Goal: Task Accomplishment & Management: Manage account settings

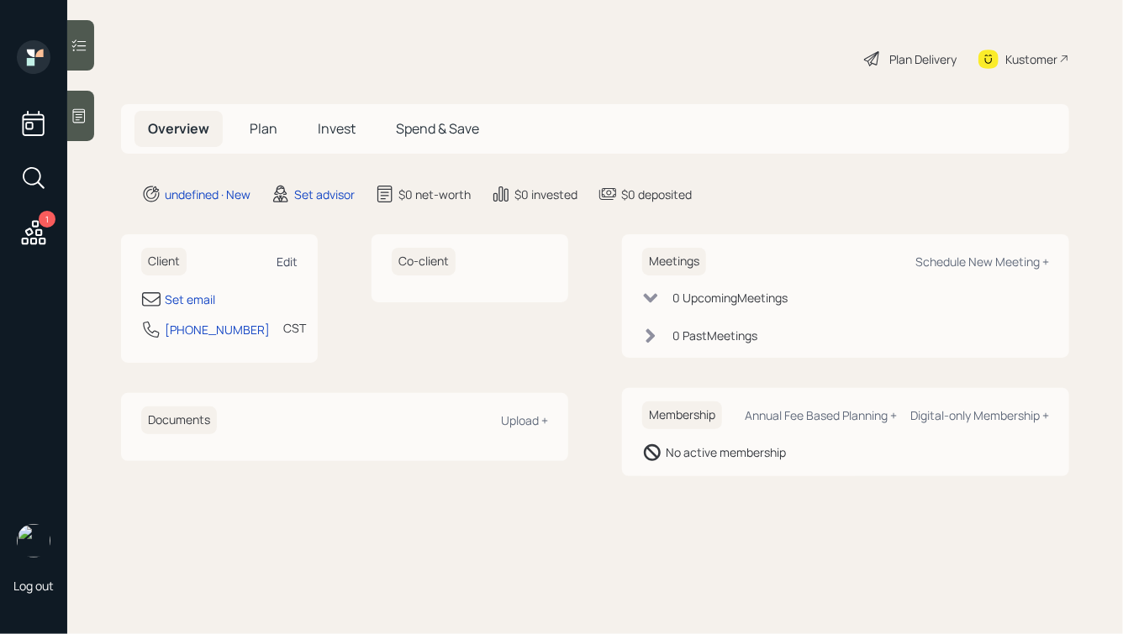
click at [290, 262] on div "Edit" at bounding box center [286, 262] width 21 height 16
select select "America/[GEOGRAPHIC_DATA]"
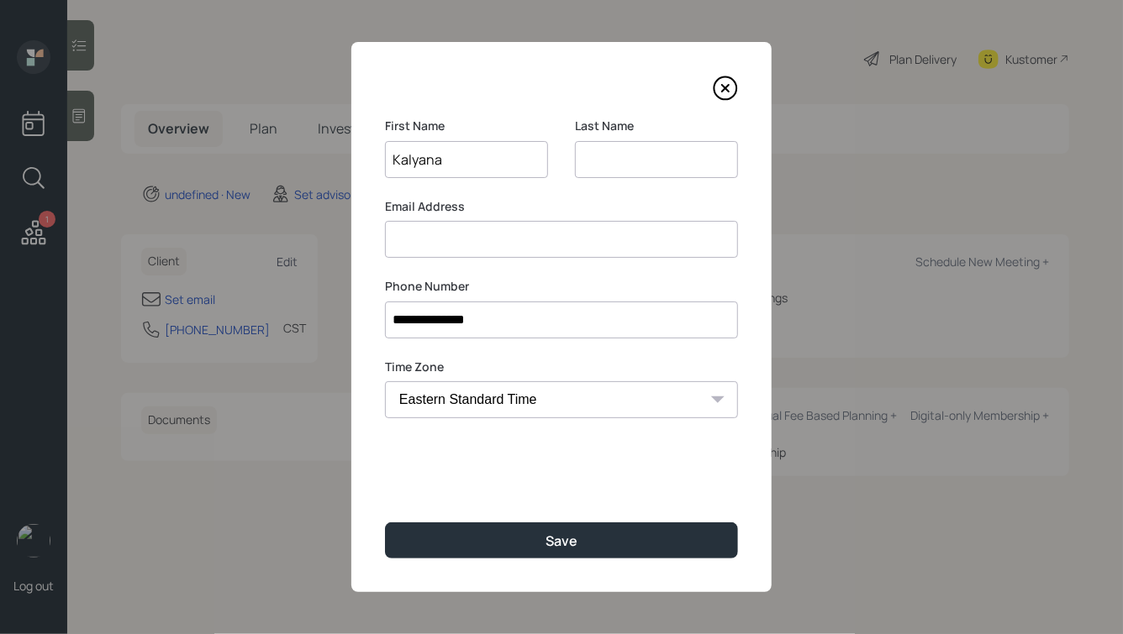
type input "Kalyana"
type input "[PERSON_NAME]"
type input "thalanc"
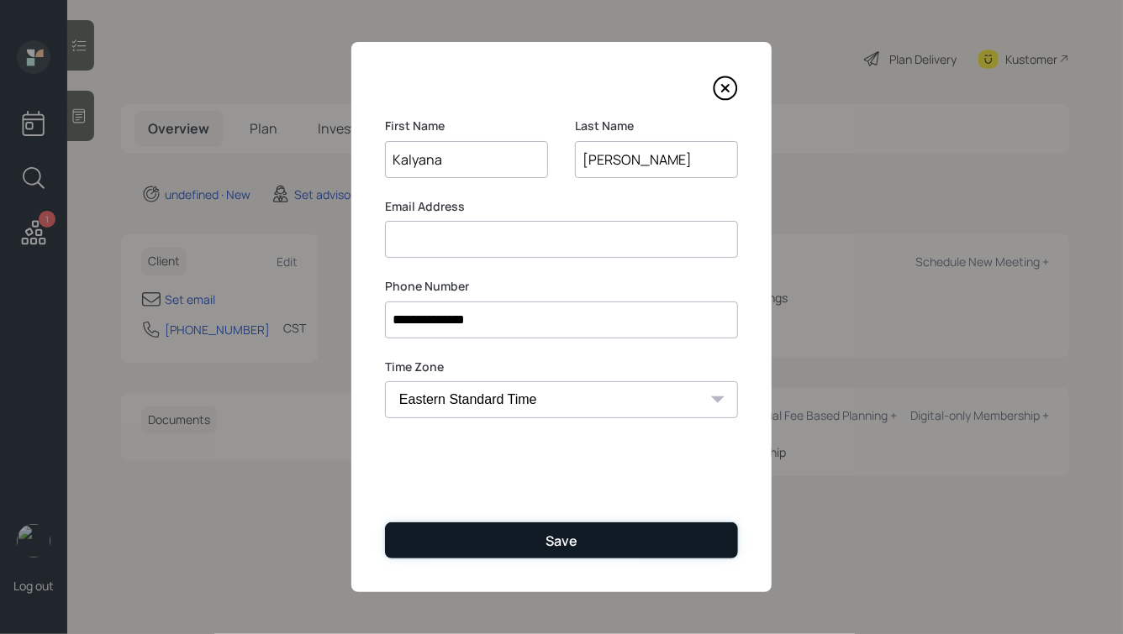
click at [518, 538] on button "Save" at bounding box center [561, 541] width 353 height 36
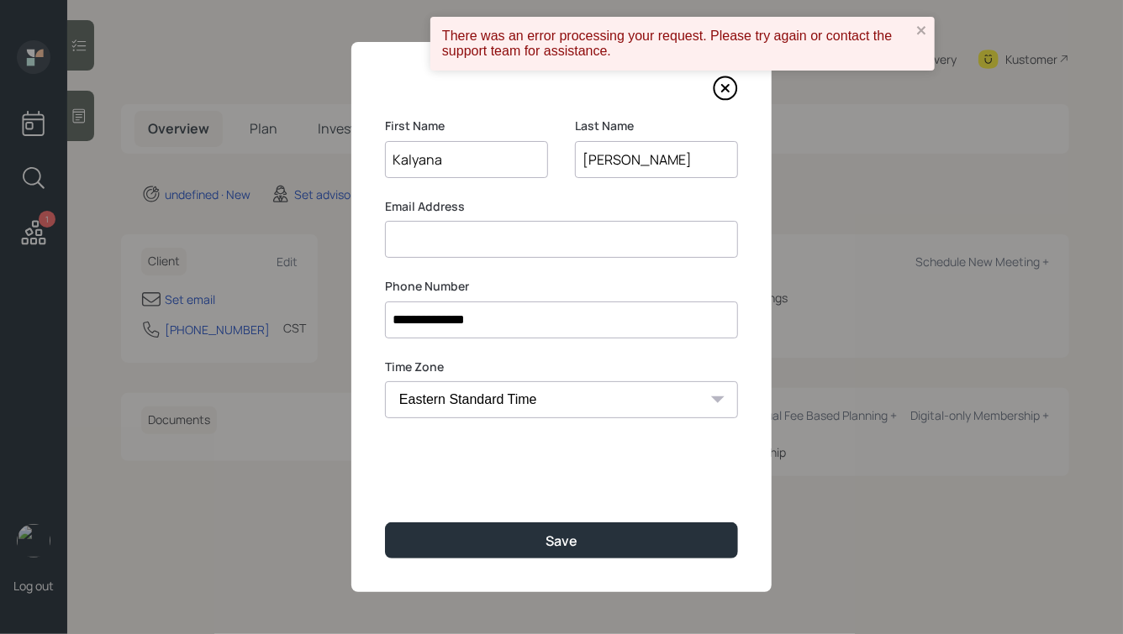
click at [474, 158] on input "Kalyana" at bounding box center [466, 159] width 163 height 37
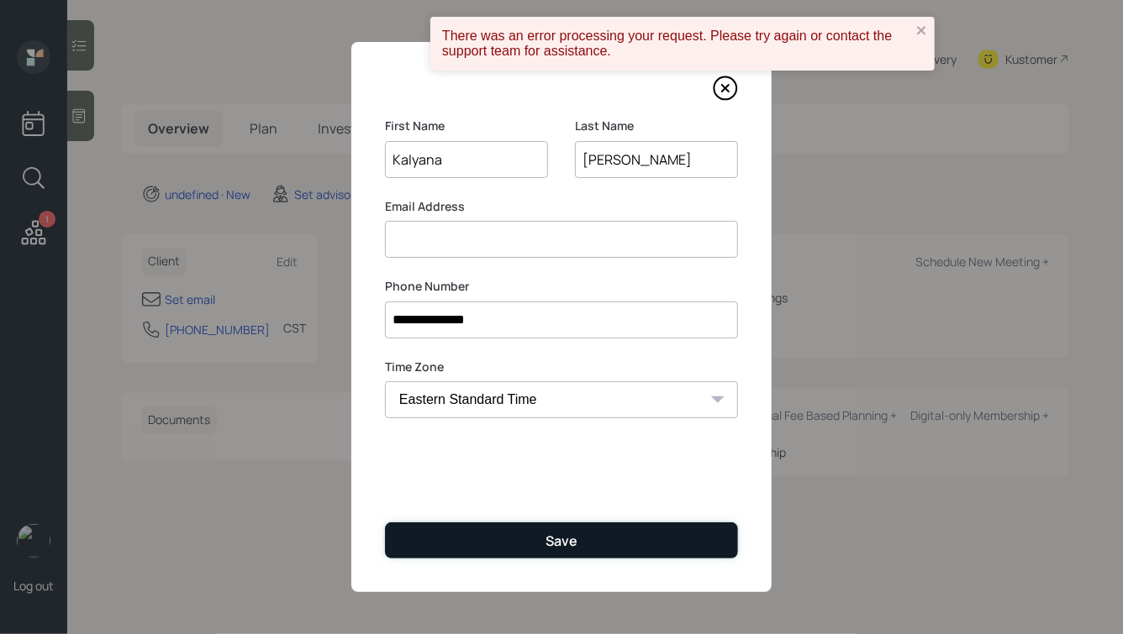
click at [519, 537] on button "Save" at bounding box center [561, 541] width 353 height 36
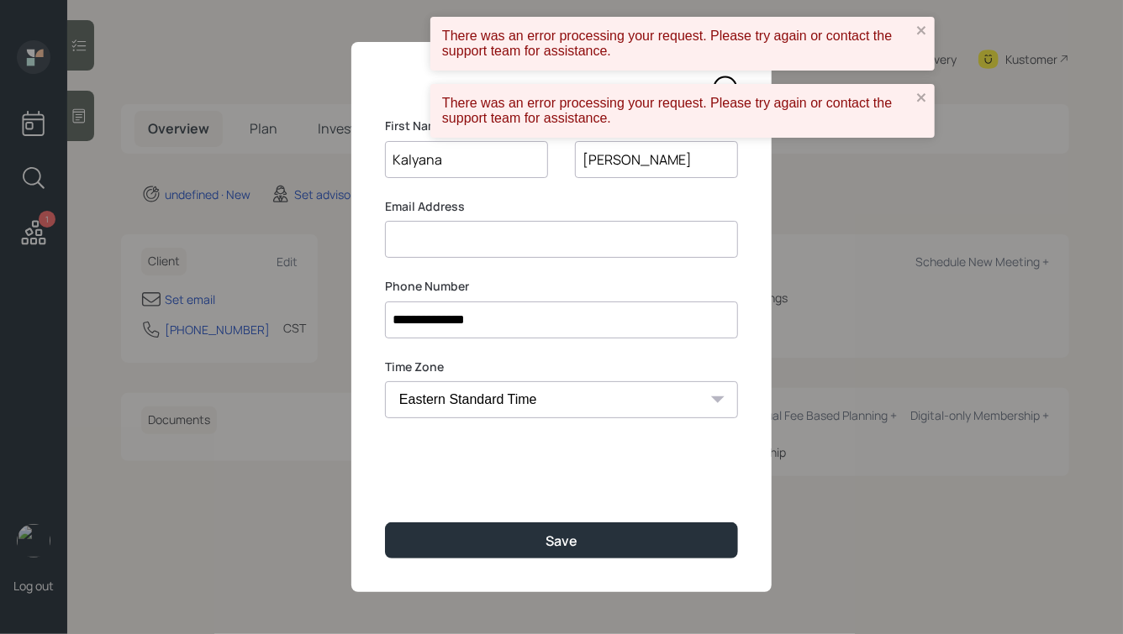
click at [726, 79] on icon at bounding box center [725, 88] width 25 height 25
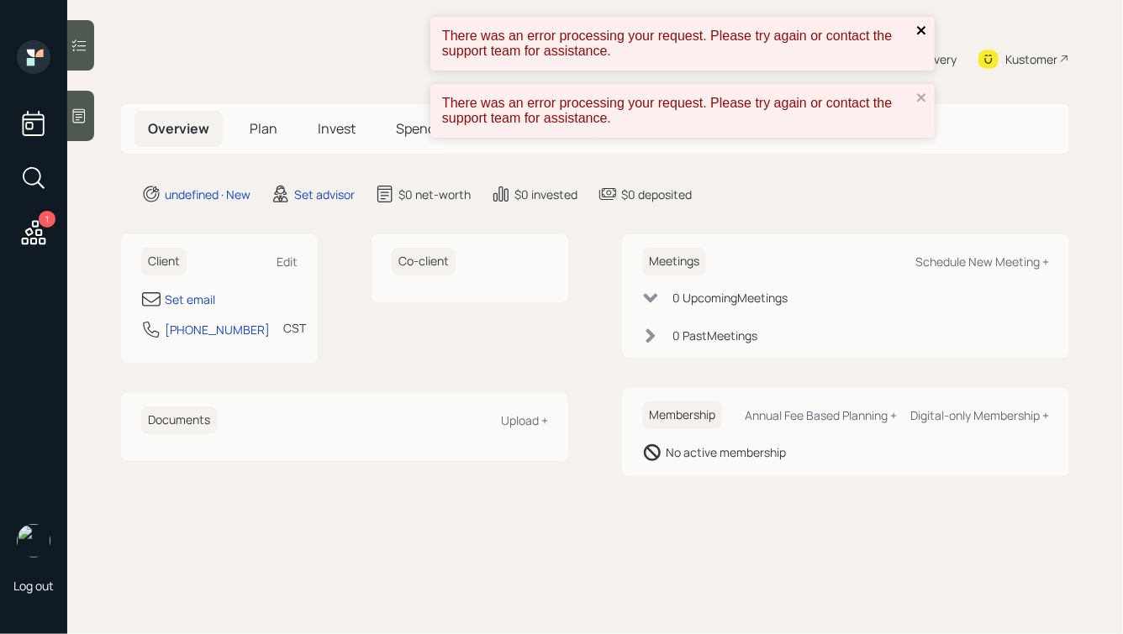
click at [921, 29] on icon "close" at bounding box center [921, 30] width 8 height 8
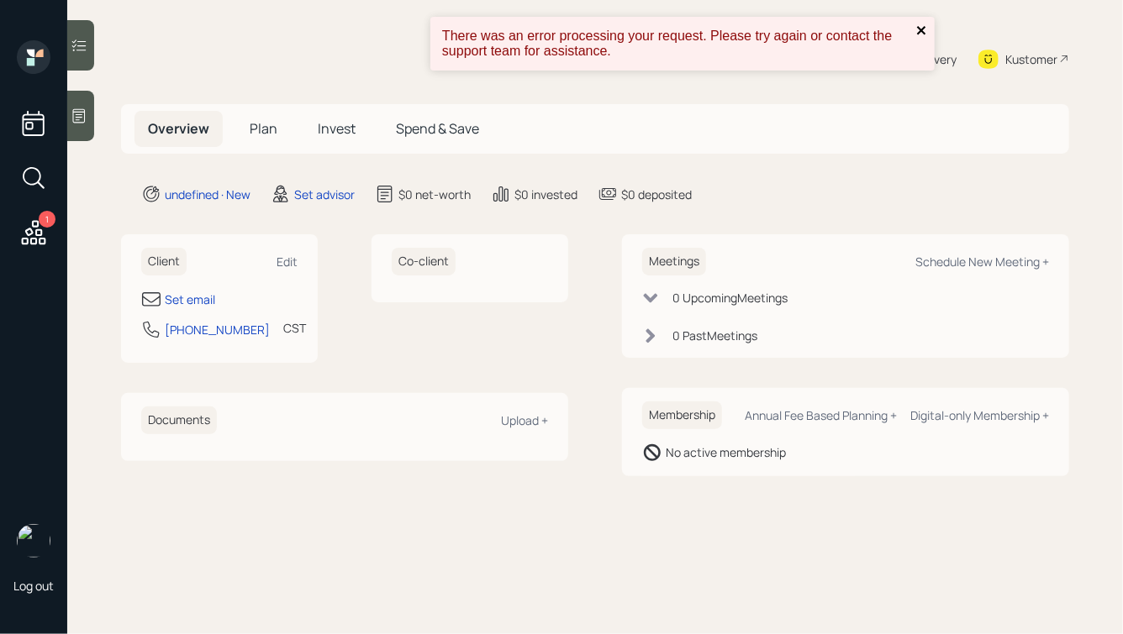
click at [921, 29] on icon "close" at bounding box center [921, 30] width 8 height 8
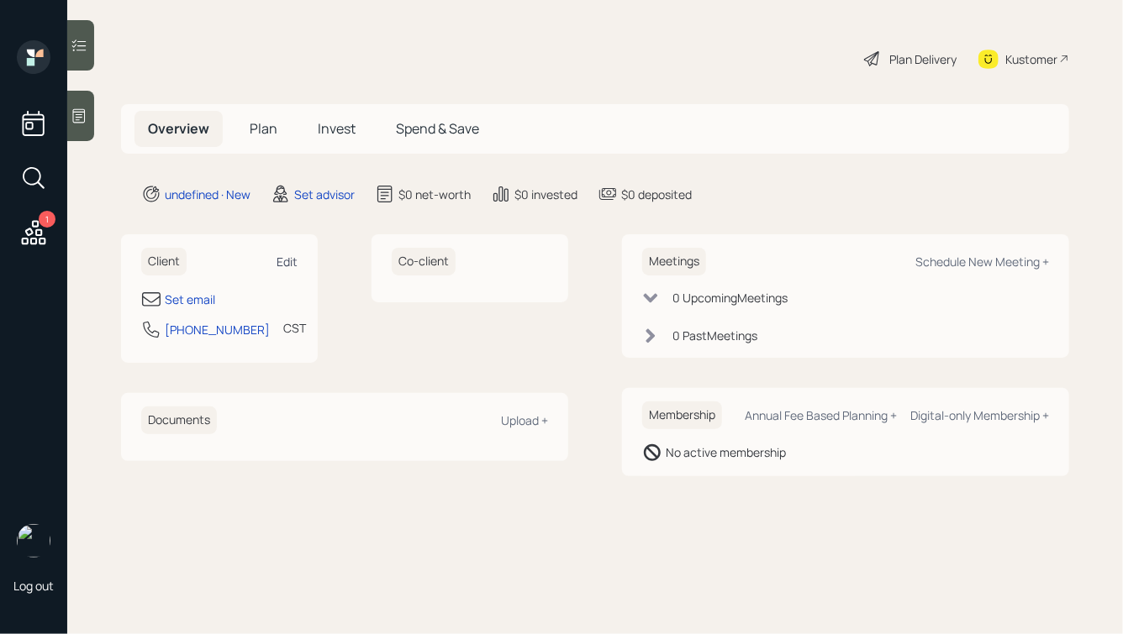
click at [292, 257] on div "Edit" at bounding box center [286, 262] width 21 height 16
select select "America/[GEOGRAPHIC_DATA]"
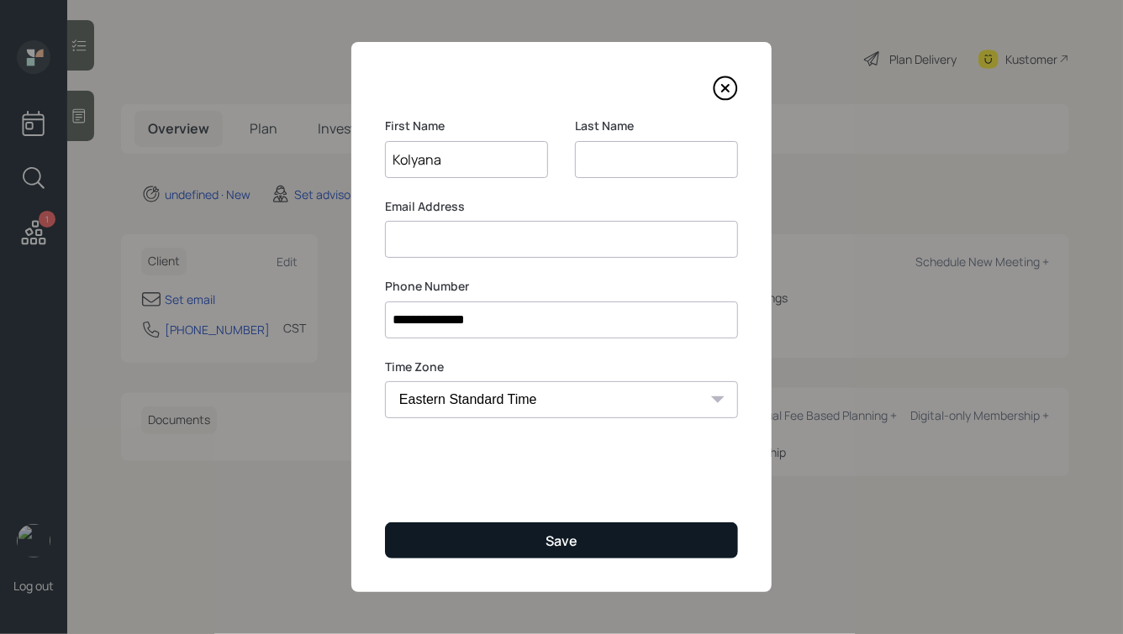
type input "Kolyana"
click at [521, 540] on button "Save" at bounding box center [561, 541] width 353 height 36
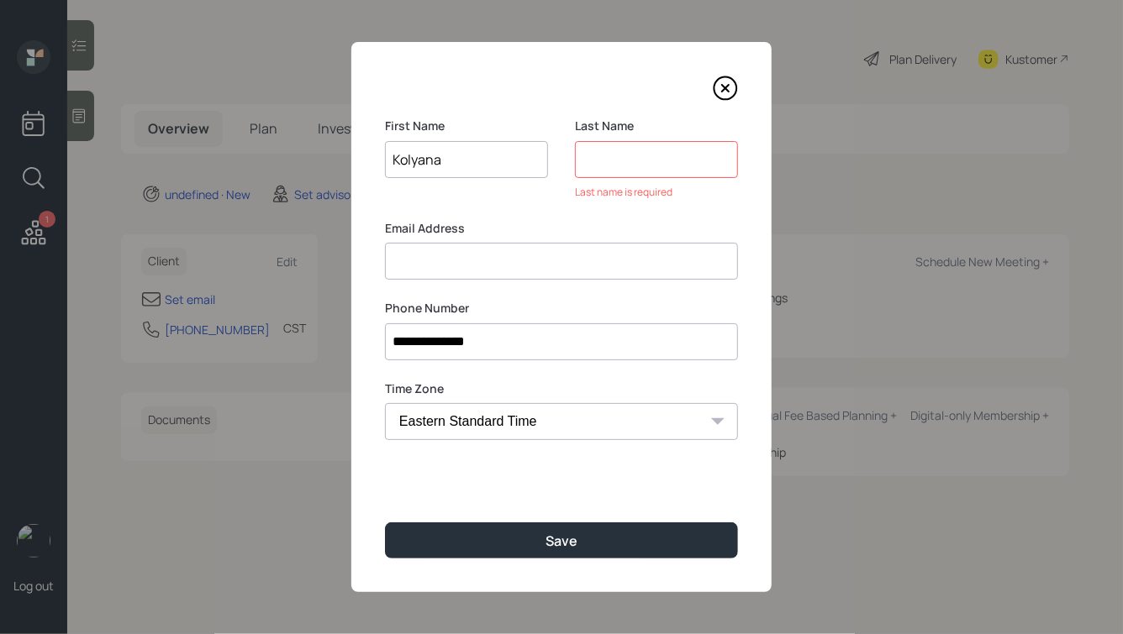
click at [628, 159] on input at bounding box center [656, 159] width 163 height 37
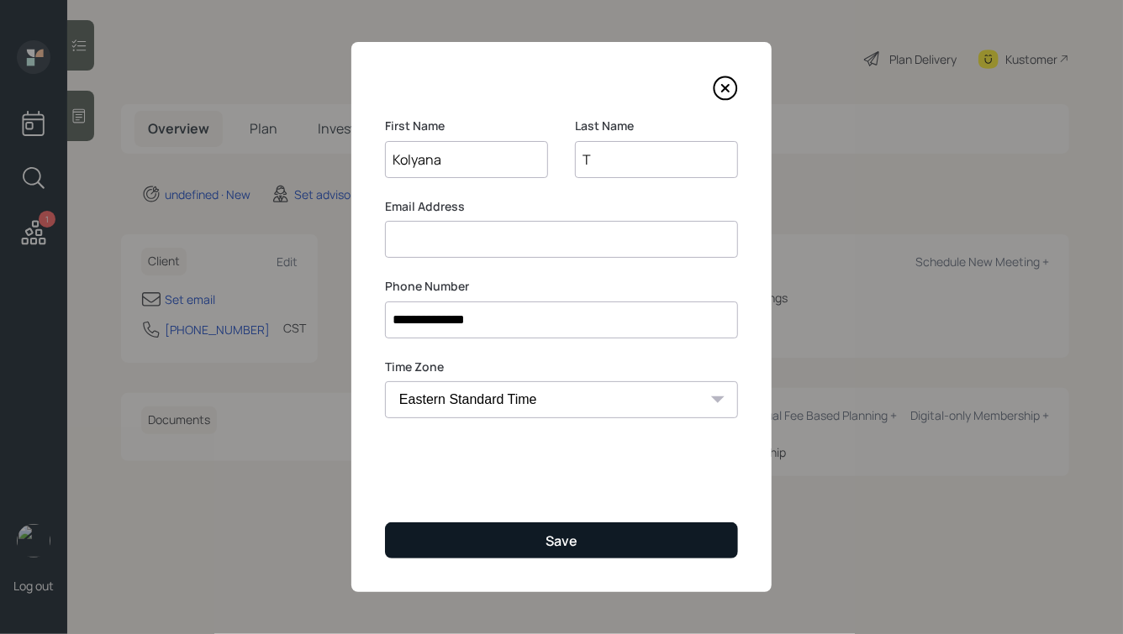
type input "T"
click at [537, 536] on button "Save" at bounding box center [561, 541] width 353 height 36
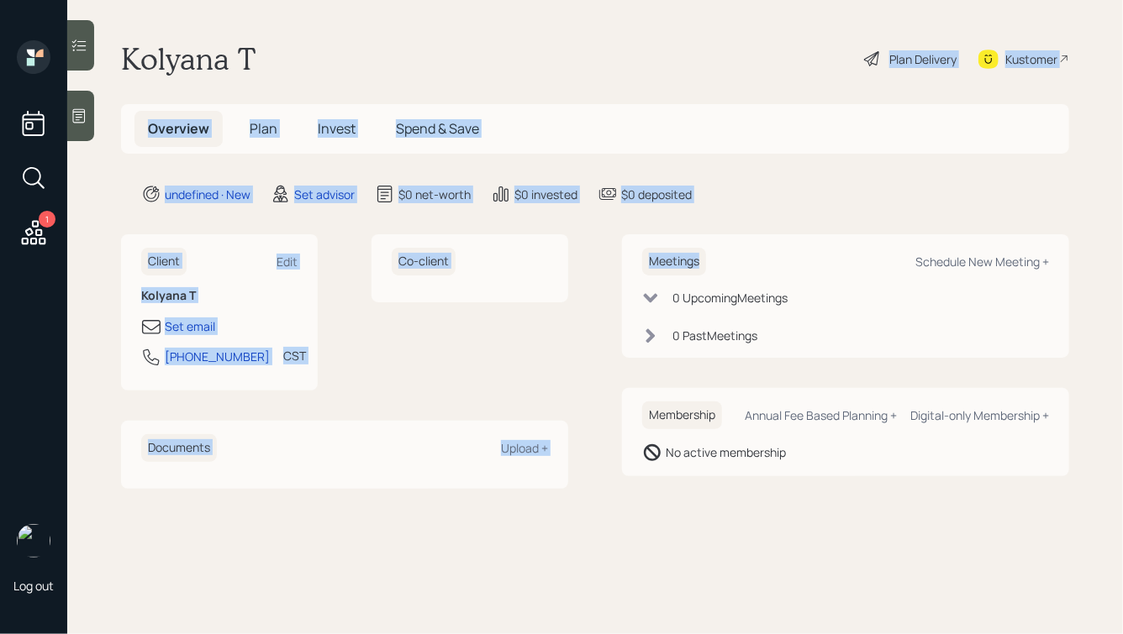
drag, startPoint x: 596, startPoint y: 270, endPoint x: 284, endPoint y: 23, distance: 397.8
click at [287, 24] on main "Kolyana T Plan Delivery Kustomer Overview Plan Invest Spend & Save undefined · …" at bounding box center [594, 317] width 1055 height 634
click at [284, 23] on main "Kolyana T Plan Delivery Kustomer Overview Plan Invest Spend & Save undefined · …" at bounding box center [594, 317] width 1055 height 634
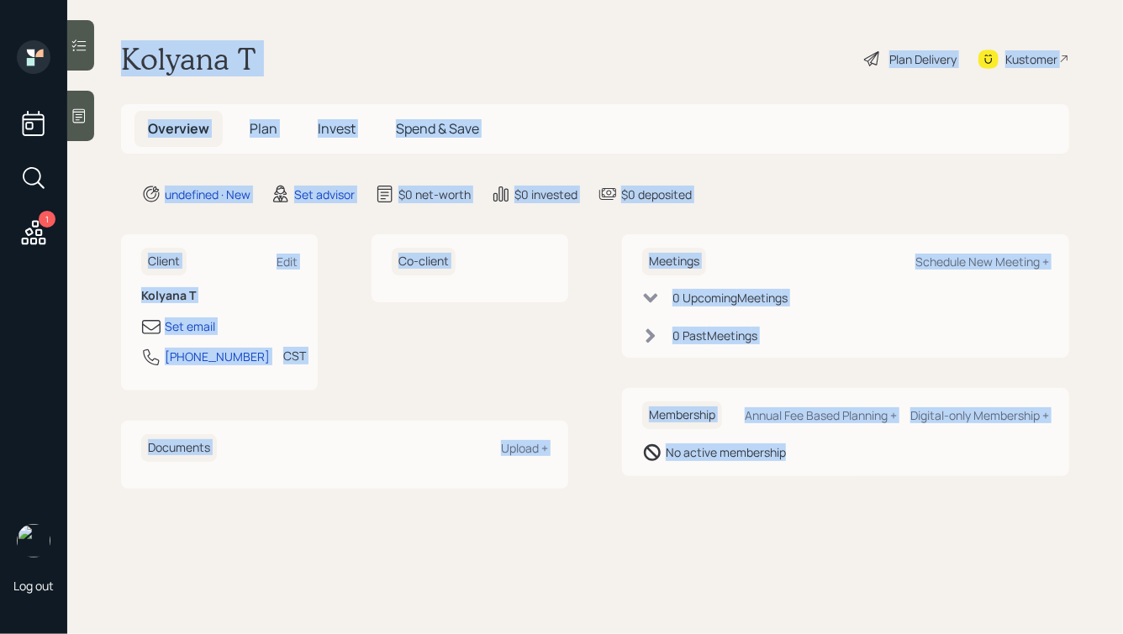
drag, startPoint x: 113, startPoint y: 41, endPoint x: 779, endPoint y: 537, distance: 830.5
click at [779, 537] on main "Kolyana T Plan Delivery Kustomer Overview Plan Invest Spend & Save undefined · …" at bounding box center [594, 317] width 1055 height 634
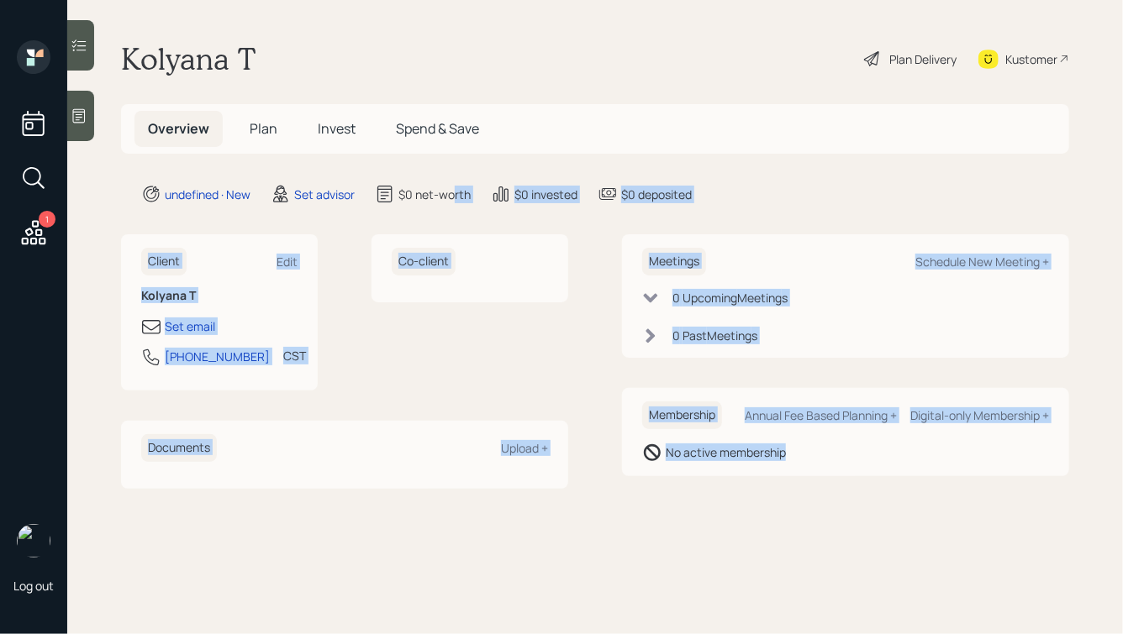
drag, startPoint x: 917, startPoint y: 506, endPoint x: 417, endPoint y: 148, distance: 614.9
click at [418, 155] on main "Kolyana T Plan Delivery Kustomer Overview Plan Invest Spend & Save undefined · …" at bounding box center [594, 317] width 1055 height 634
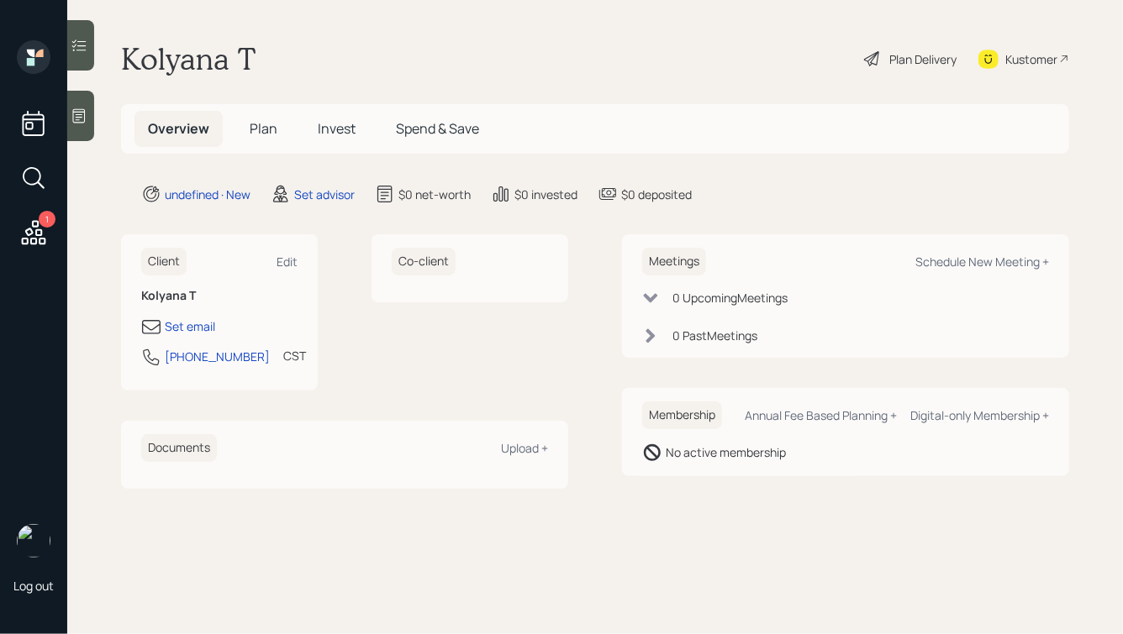
click at [334, 73] on div "Kolyana T Plan Delivery Kustomer" at bounding box center [595, 58] width 948 height 37
click at [82, 116] on icon at bounding box center [79, 116] width 17 height 17
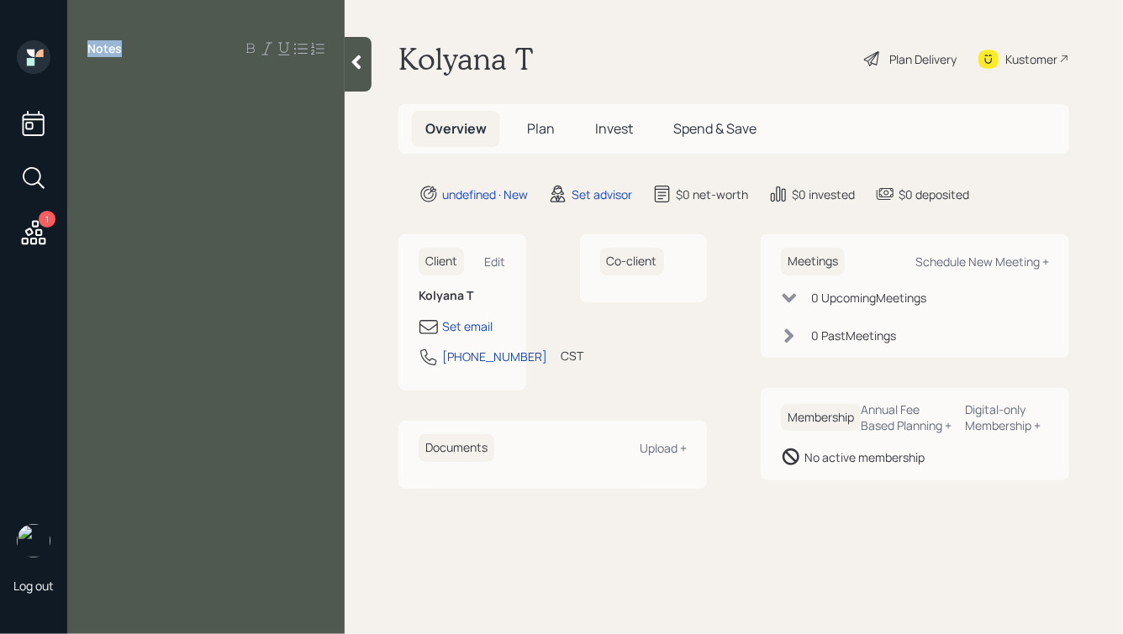
drag, startPoint x: 121, startPoint y: 49, endPoint x: 76, endPoint y: 49, distance: 45.4
click at [76, 49] on div "Notes" at bounding box center [205, 48] width 277 height 17
click at [151, 46] on div "Notes" at bounding box center [205, 48] width 277 height 17
click at [352, 58] on icon at bounding box center [356, 62] width 17 height 17
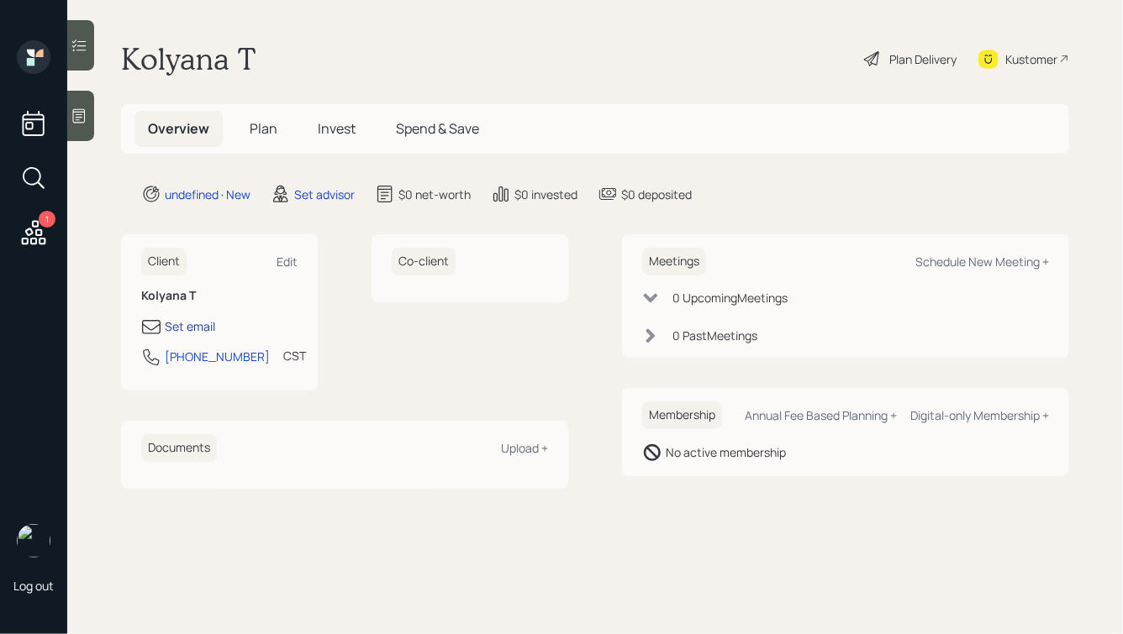
click at [189, 321] on div "Set email" at bounding box center [190, 327] width 50 height 18
select select "America/[GEOGRAPHIC_DATA]"
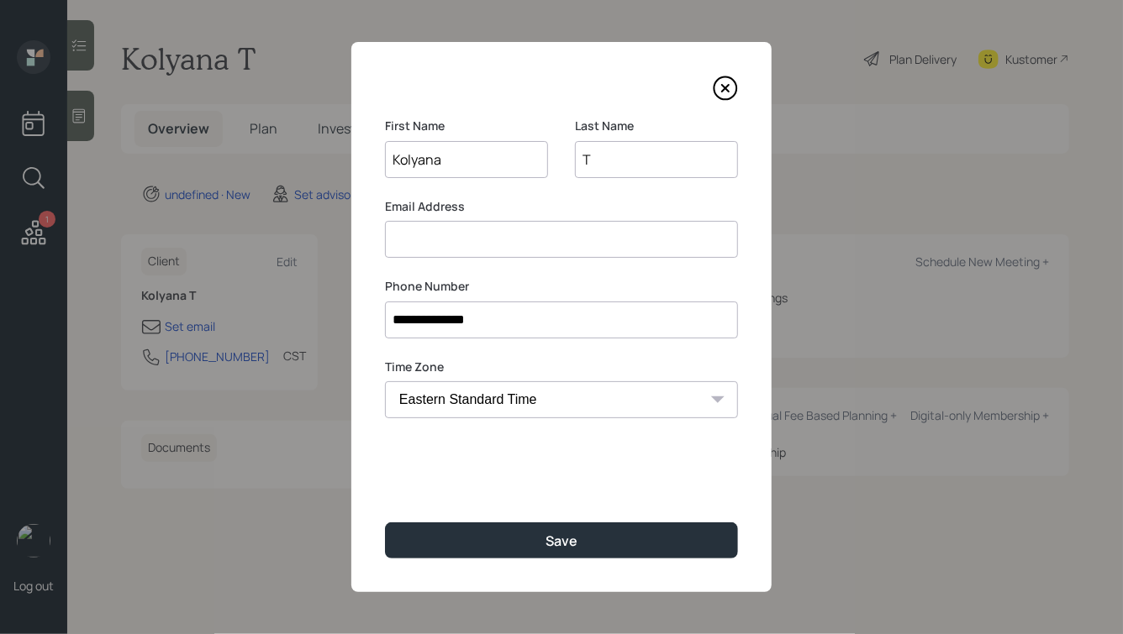
click at [485, 236] on input at bounding box center [561, 239] width 353 height 37
drag, startPoint x: 465, startPoint y: 204, endPoint x: 393, endPoint y: 205, distance: 71.4
click at [393, 204] on label "Email Address" at bounding box center [561, 206] width 353 height 17
click at [393, 205] on label "Email Address" at bounding box center [561, 206] width 353 height 17
drag, startPoint x: 383, startPoint y: 205, endPoint x: 491, endPoint y: 205, distance: 107.6
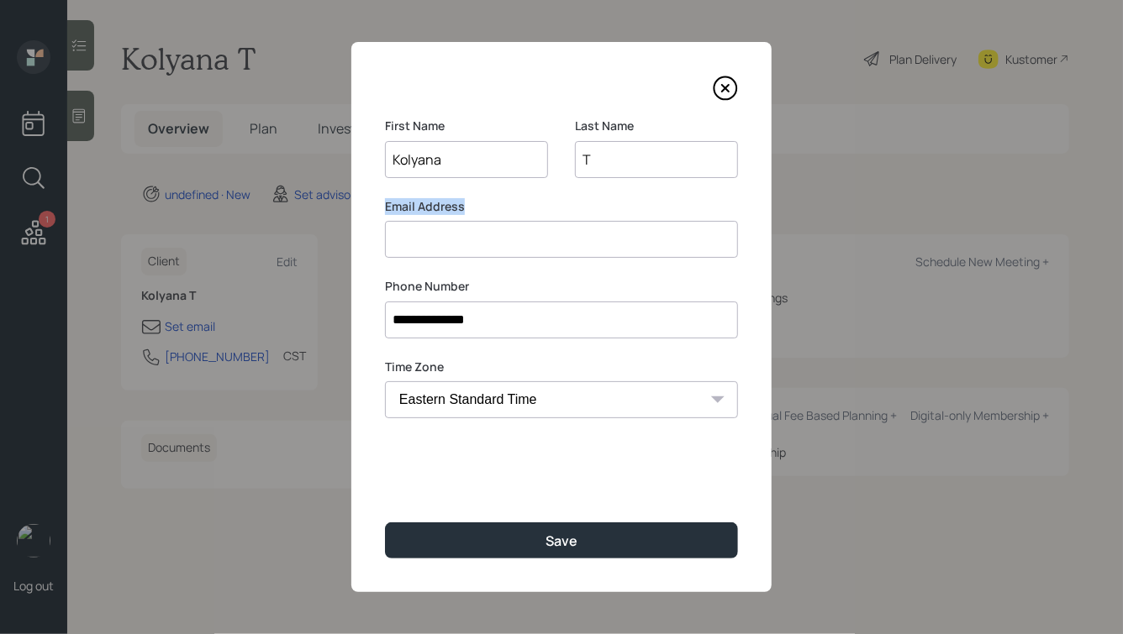
click at [491, 205] on div "**********" at bounding box center [561, 317] width 420 height 550
click at [491, 205] on label "Email Address" at bounding box center [561, 206] width 353 height 17
drag, startPoint x: 472, startPoint y: 205, endPoint x: 365, endPoint y: 43, distance: 194.6
click at [365, 43] on div "**********" at bounding box center [561, 317] width 420 height 550
click at [397, 103] on div "**********" at bounding box center [561, 317] width 420 height 550
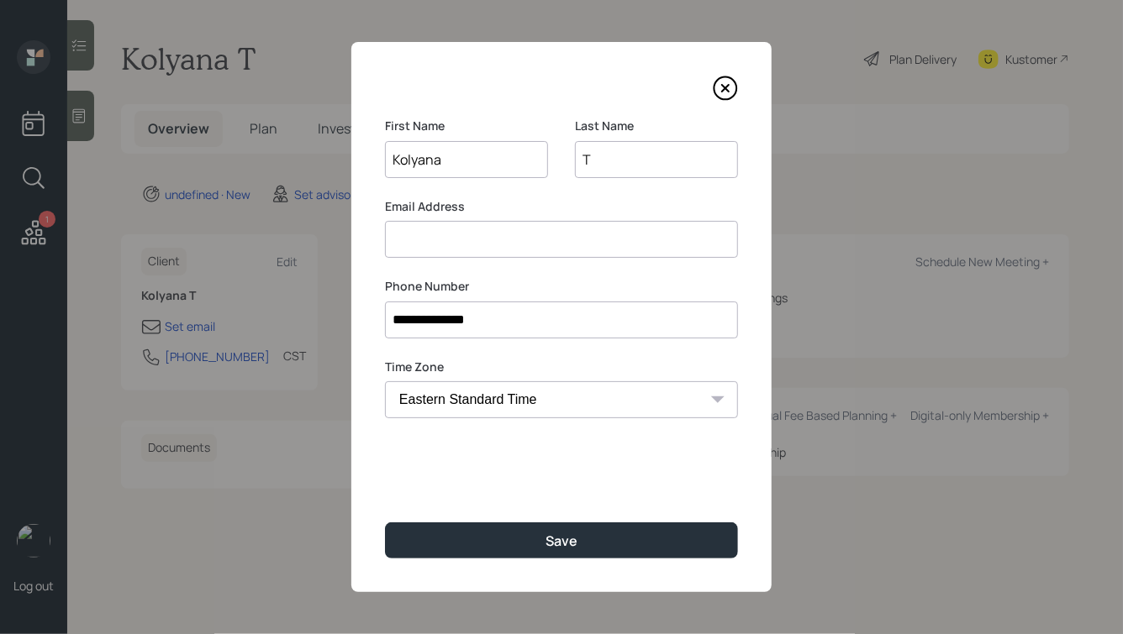
click at [448, 240] on input at bounding box center [561, 239] width 353 height 37
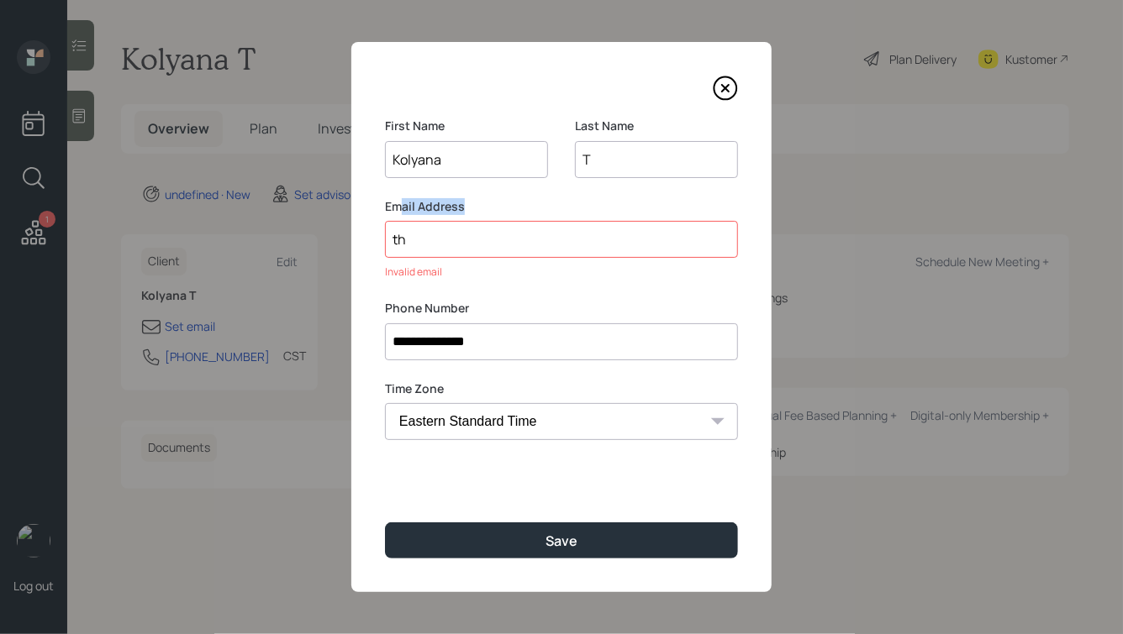
drag, startPoint x: 466, startPoint y: 207, endPoint x: 397, endPoint y: 208, distance: 69.8
click at [397, 208] on label "Email Address" at bounding box center [561, 206] width 353 height 17
click at [384, 207] on div "**********" at bounding box center [561, 317] width 420 height 550
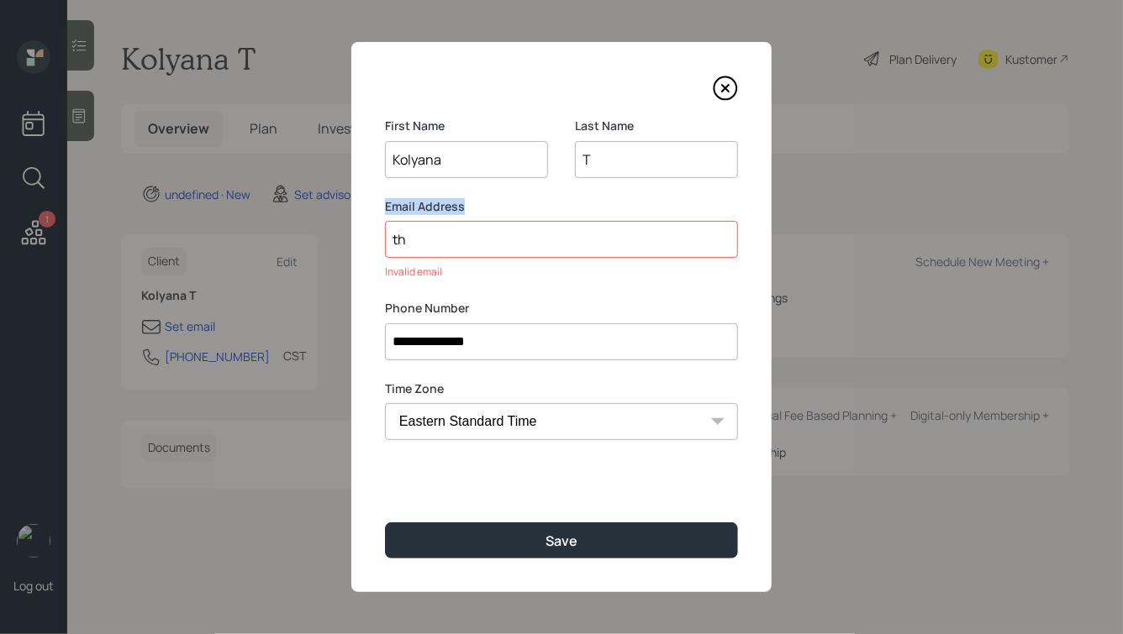
click at [384, 207] on div "**********" at bounding box center [561, 317] width 420 height 550
click at [415, 245] on input "th" at bounding box center [561, 239] width 353 height 37
type input "t"
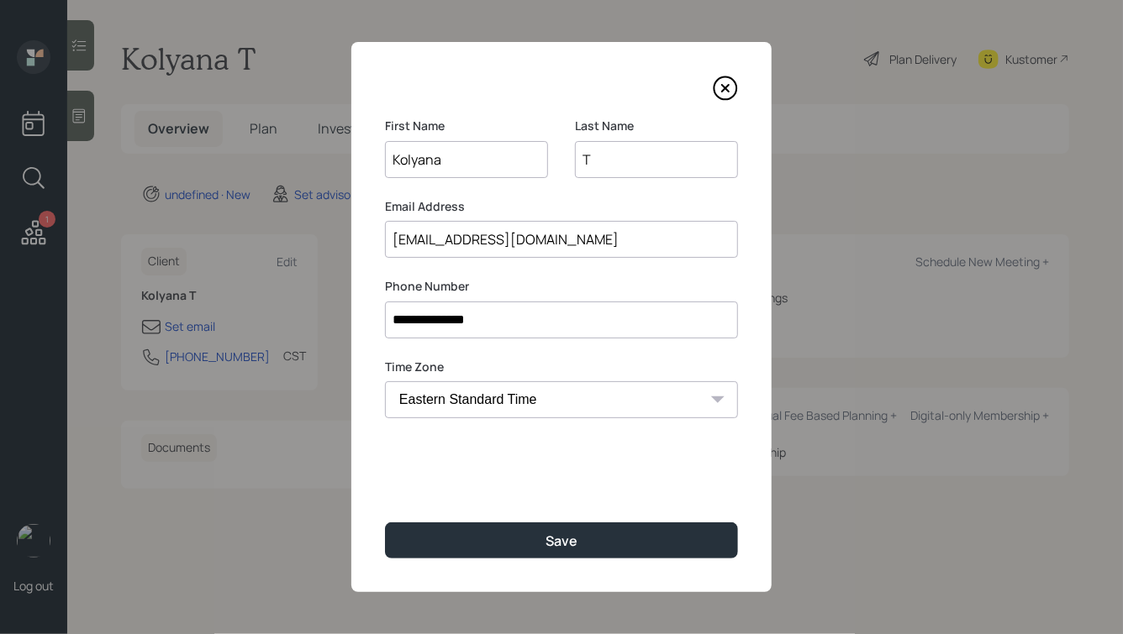
type input "[EMAIL_ADDRESS][DOMAIN_NAME]"
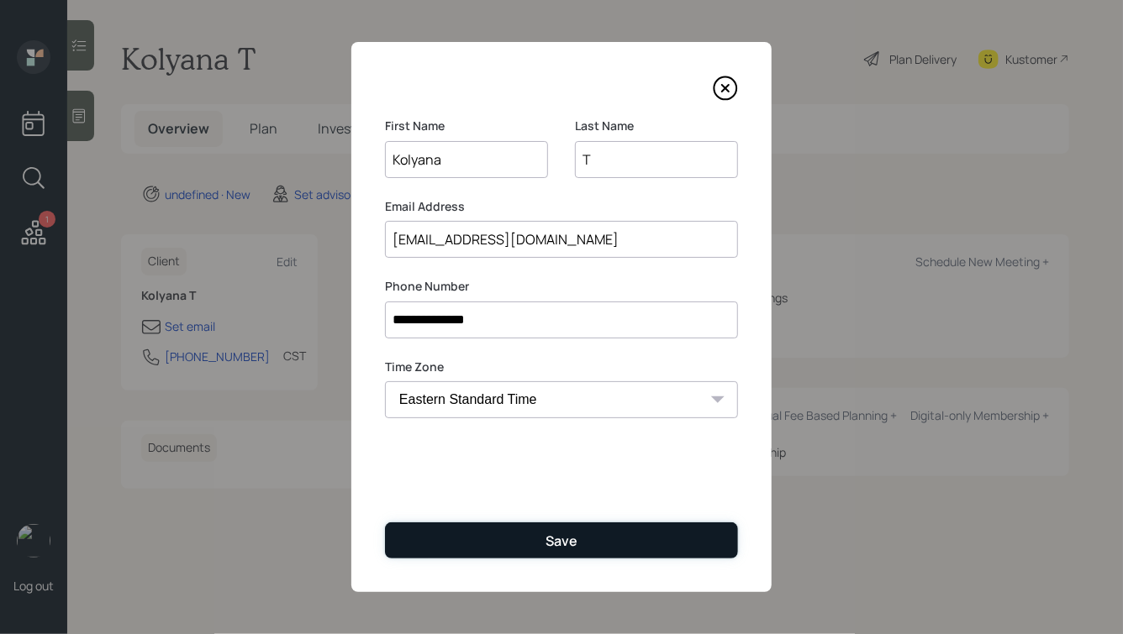
click at [511, 542] on button "Save" at bounding box center [561, 541] width 353 height 36
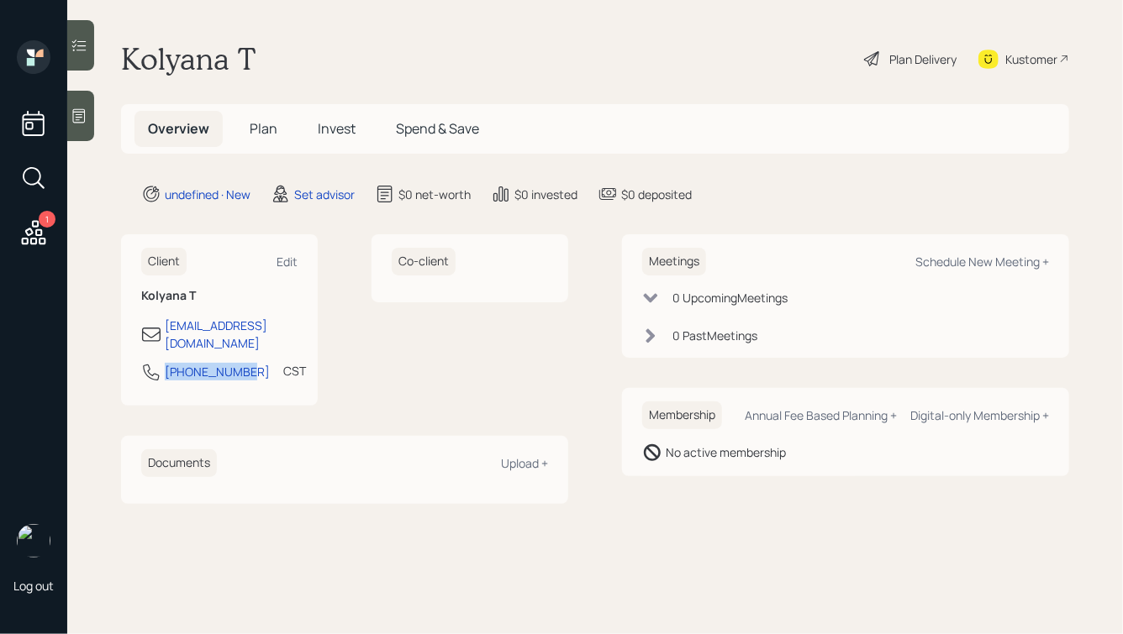
drag, startPoint x: 247, startPoint y: 356, endPoint x: 163, endPoint y: 351, distance: 84.2
click at [163, 362] on div "[PHONE_NUMBER] CST Currently 12:42 PM" at bounding box center [219, 377] width 156 height 30
copy div "[PHONE_NUMBER]"
click at [934, 266] on div "Schedule New Meeting +" at bounding box center [982, 262] width 134 height 16
select select "round-[PERSON_NAME]"
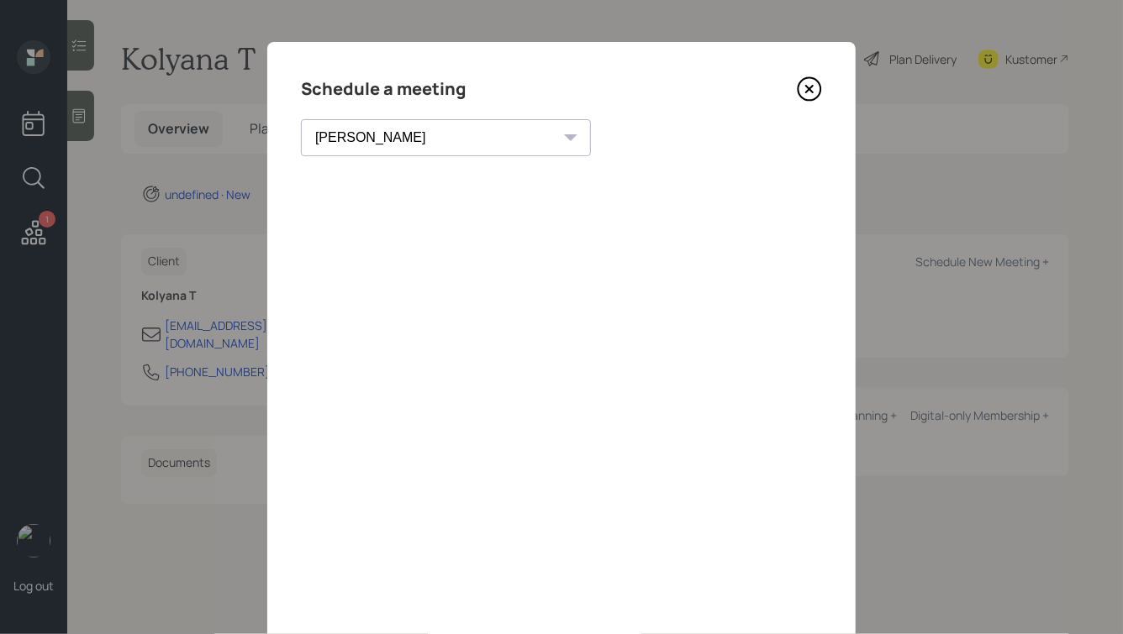
click at [813, 89] on icon at bounding box center [809, 88] width 25 height 25
